Goal: Transaction & Acquisition: Purchase product/service

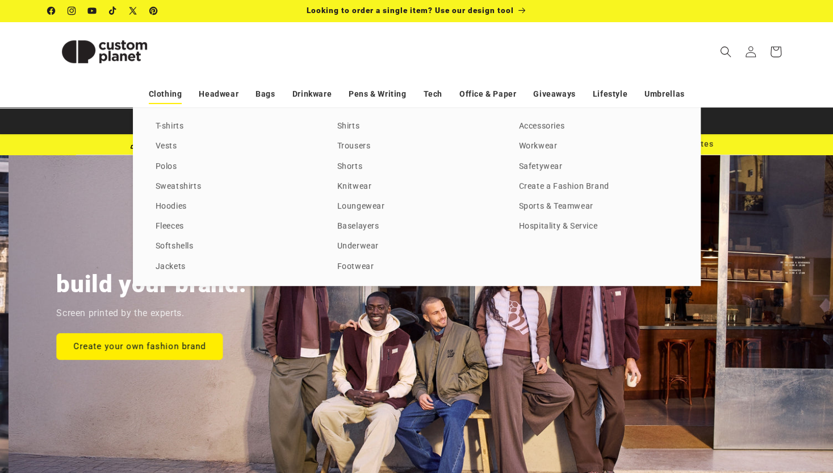
scroll to position [0, 833]
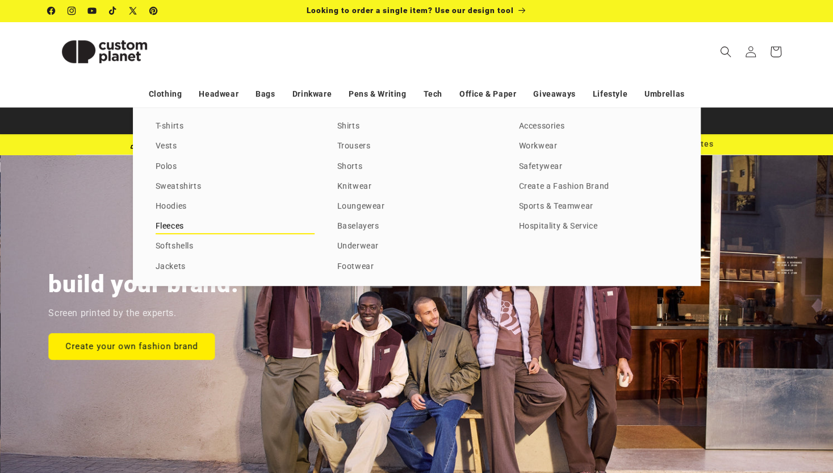
click at [169, 225] on link "Fleeces" at bounding box center [235, 226] width 159 height 15
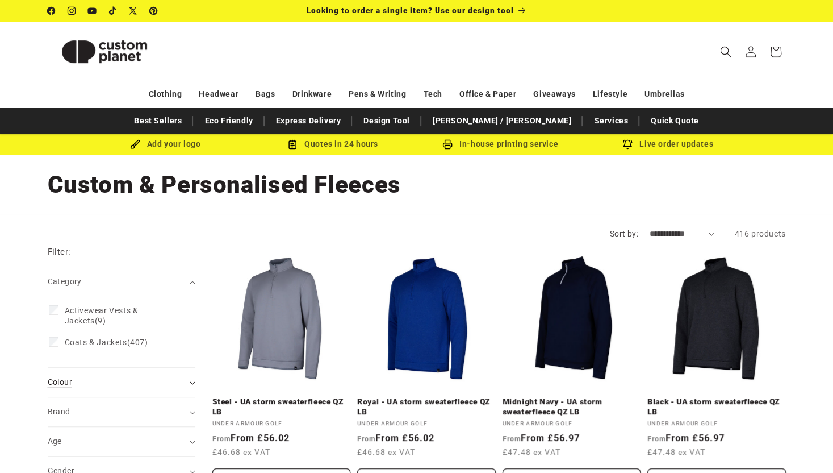
click at [190, 383] on icon "Colour (0 selected)" at bounding box center [193, 382] width 6 height 3
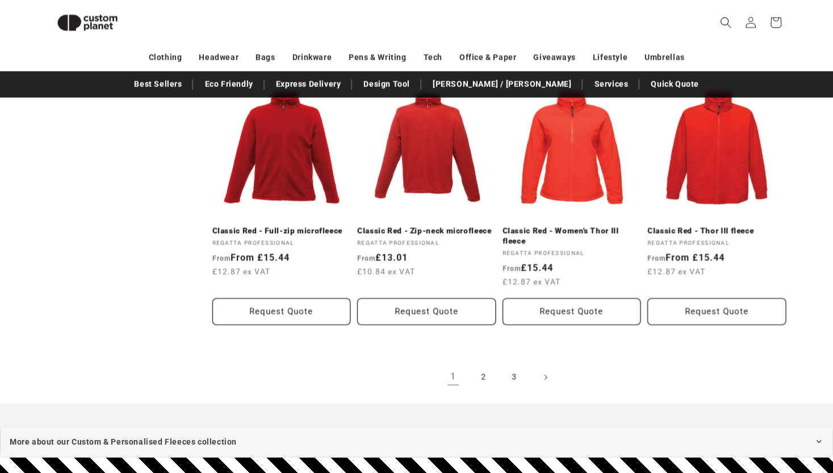
scroll to position [1216, 0]
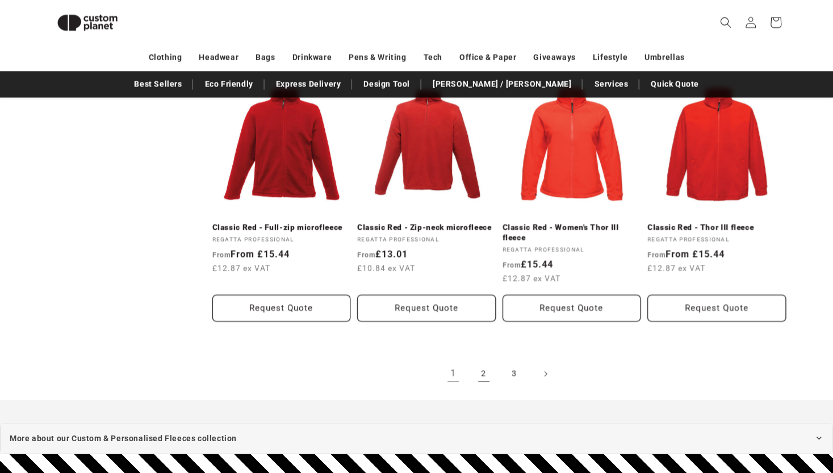
click at [484, 371] on link "2" at bounding box center [483, 373] width 25 height 25
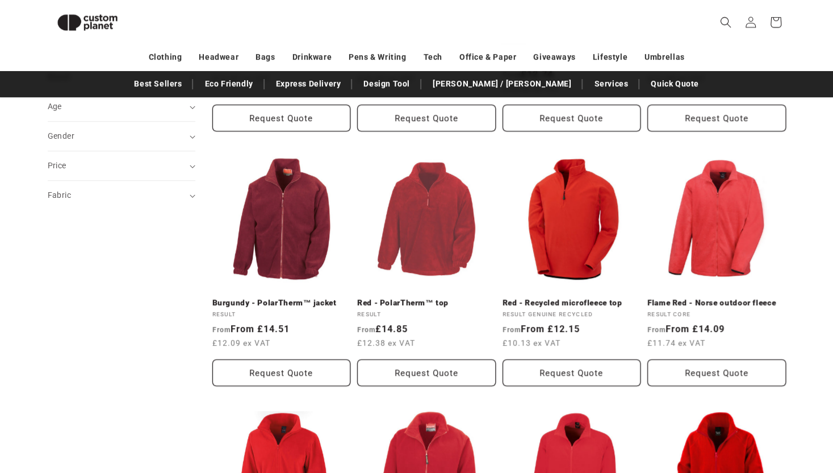
scroll to position [346, 0]
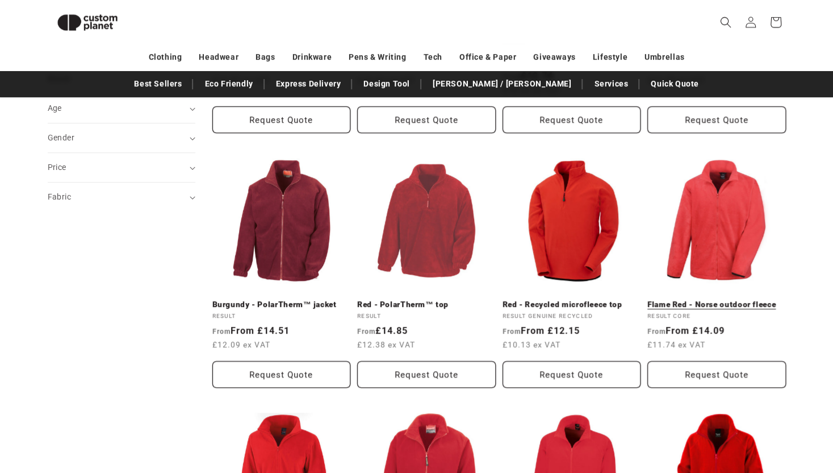
click at [739, 299] on link "Flame Red - Norse outdoor fleece" at bounding box center [716, 304] width 139 height 10
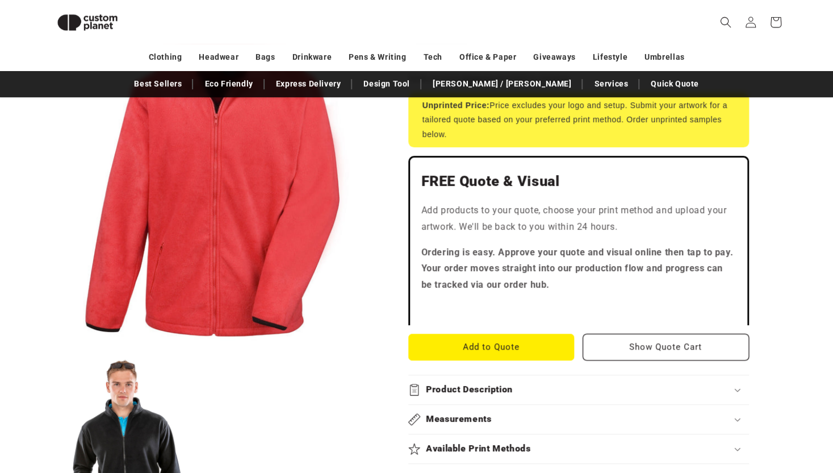
scroll to position [244, 0]
